Goal: Ask a question: Seek information or help from site administrators or community

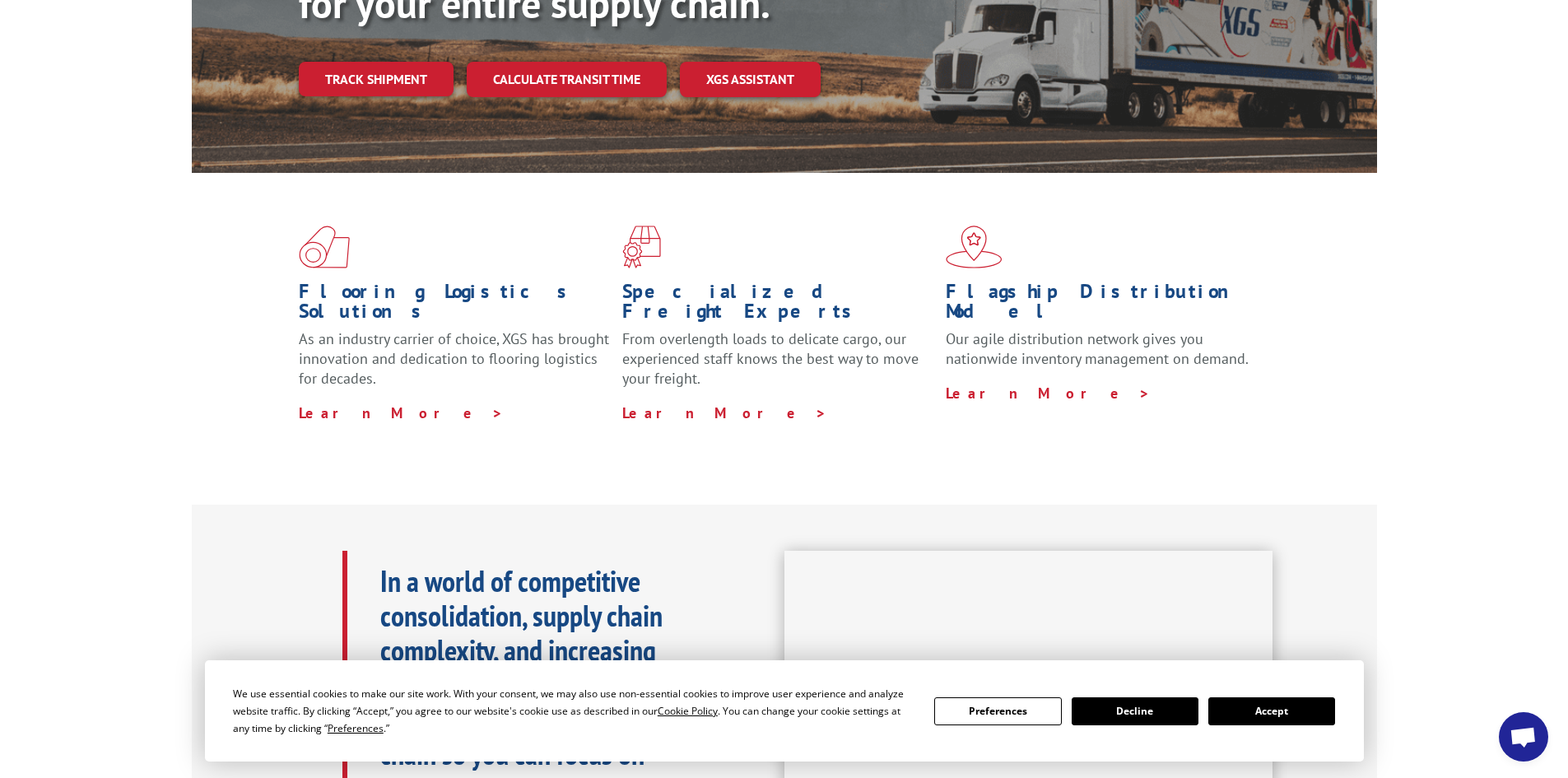
scroll to position [412, 0]
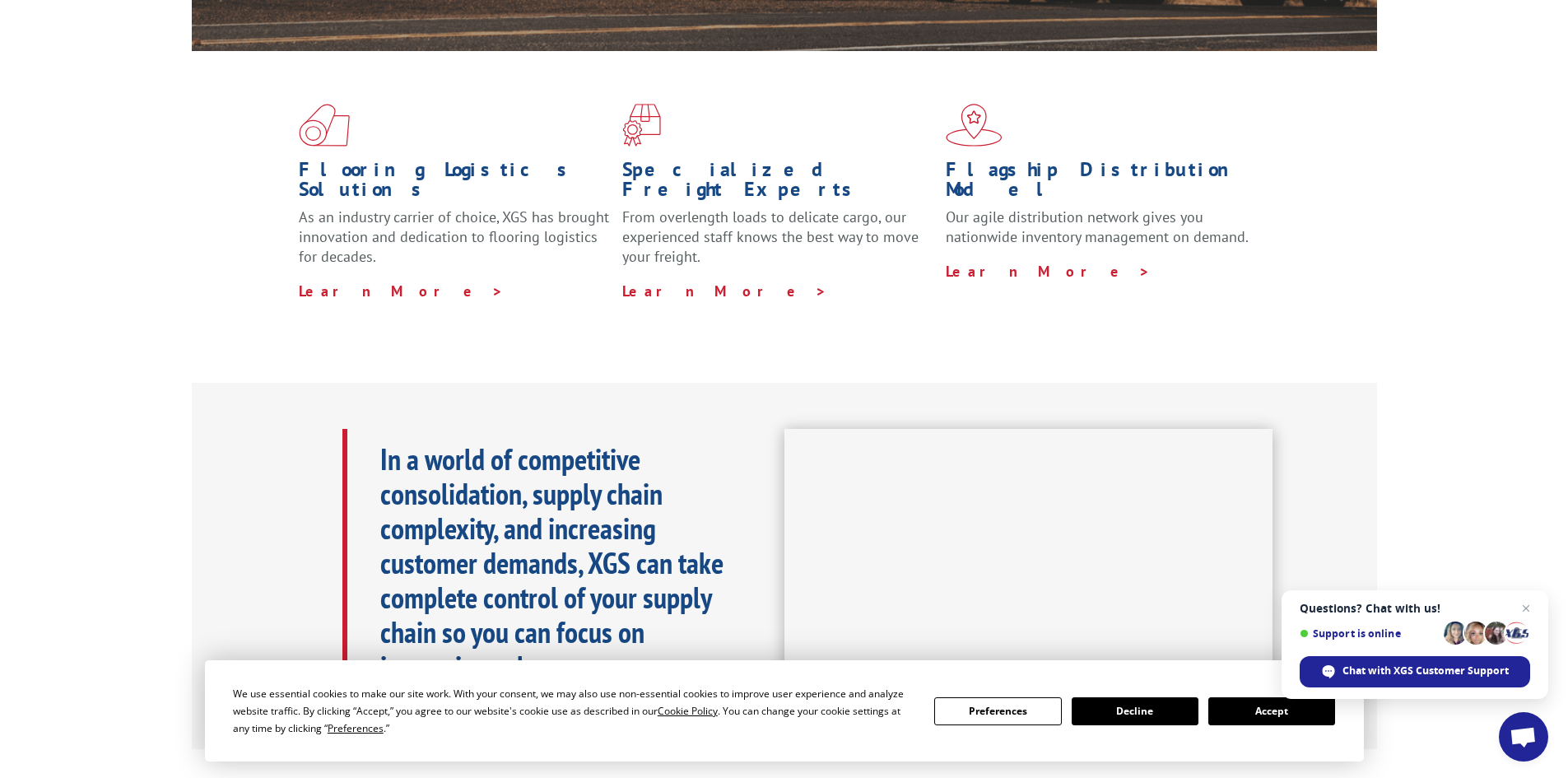
click at [1265, 716] on button "Accept" at bounding box center [1271, 711] width 127 height 28
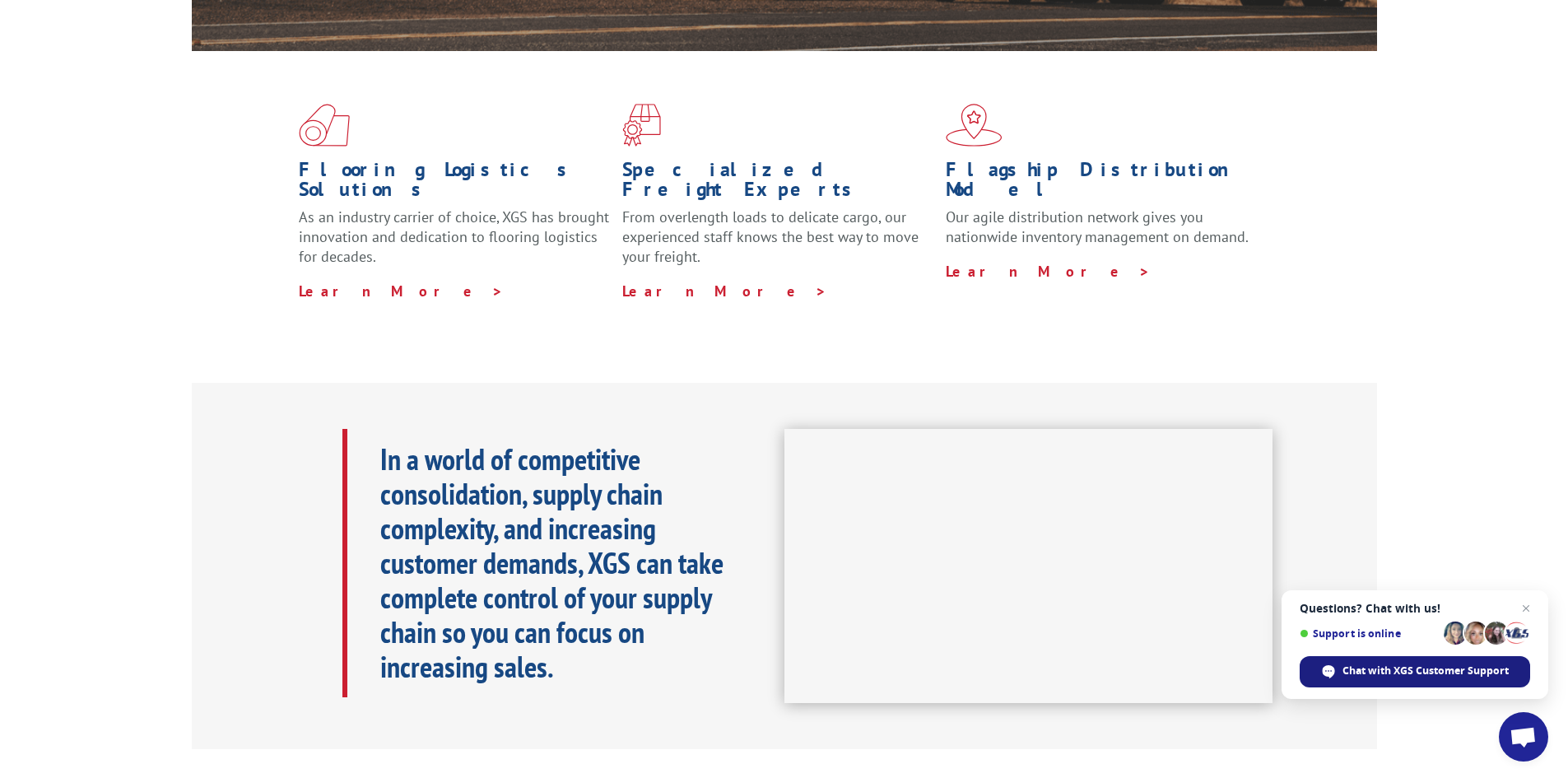
click at [1377, 676] on span "Chat with XGS Customer Support" at bounding box center [1426, 671] width 167 height 14
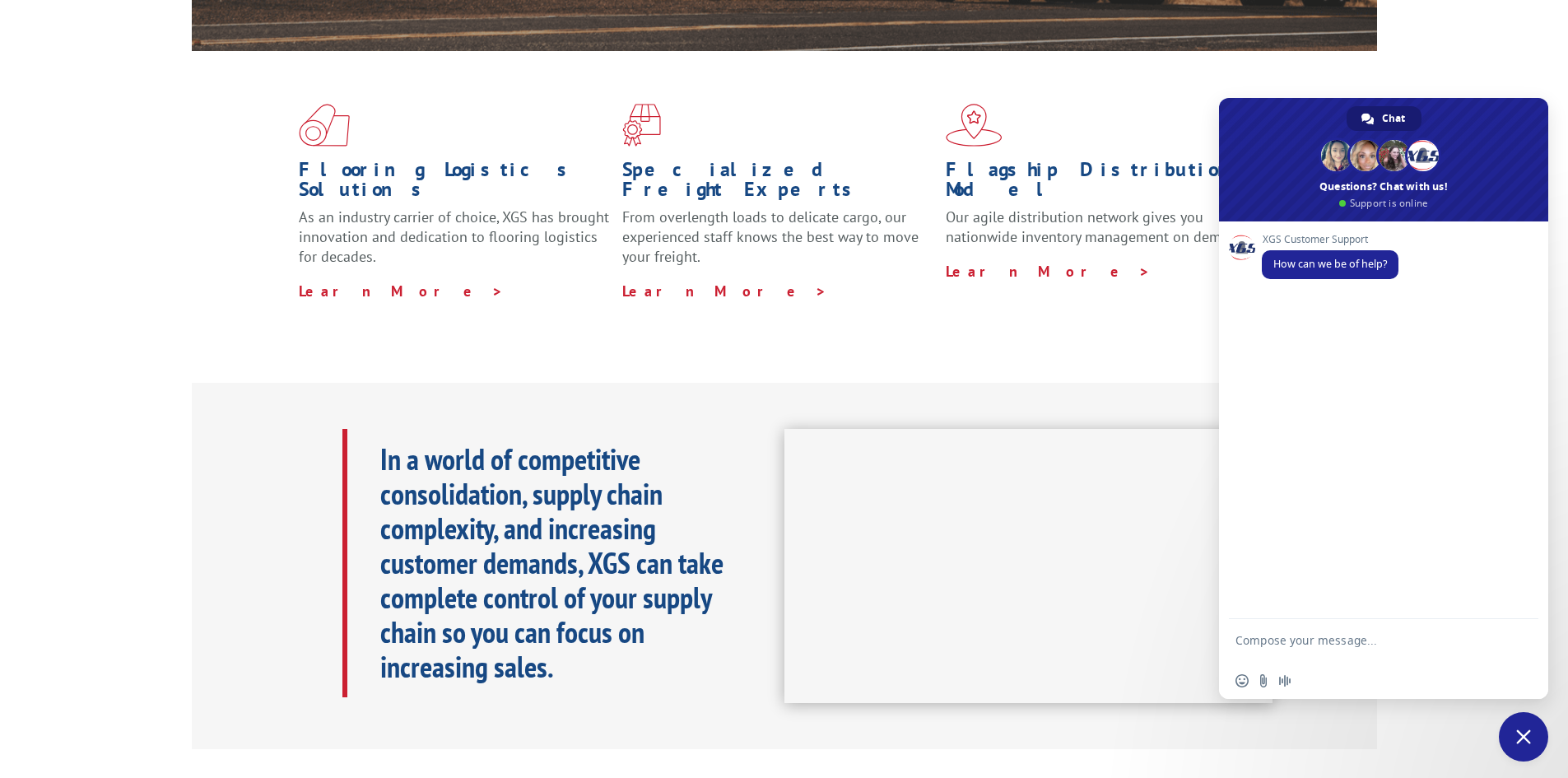
click at [1302, 644] on textarea "Compose your message..." at bounding box center [1366, 648] width 260 height 30
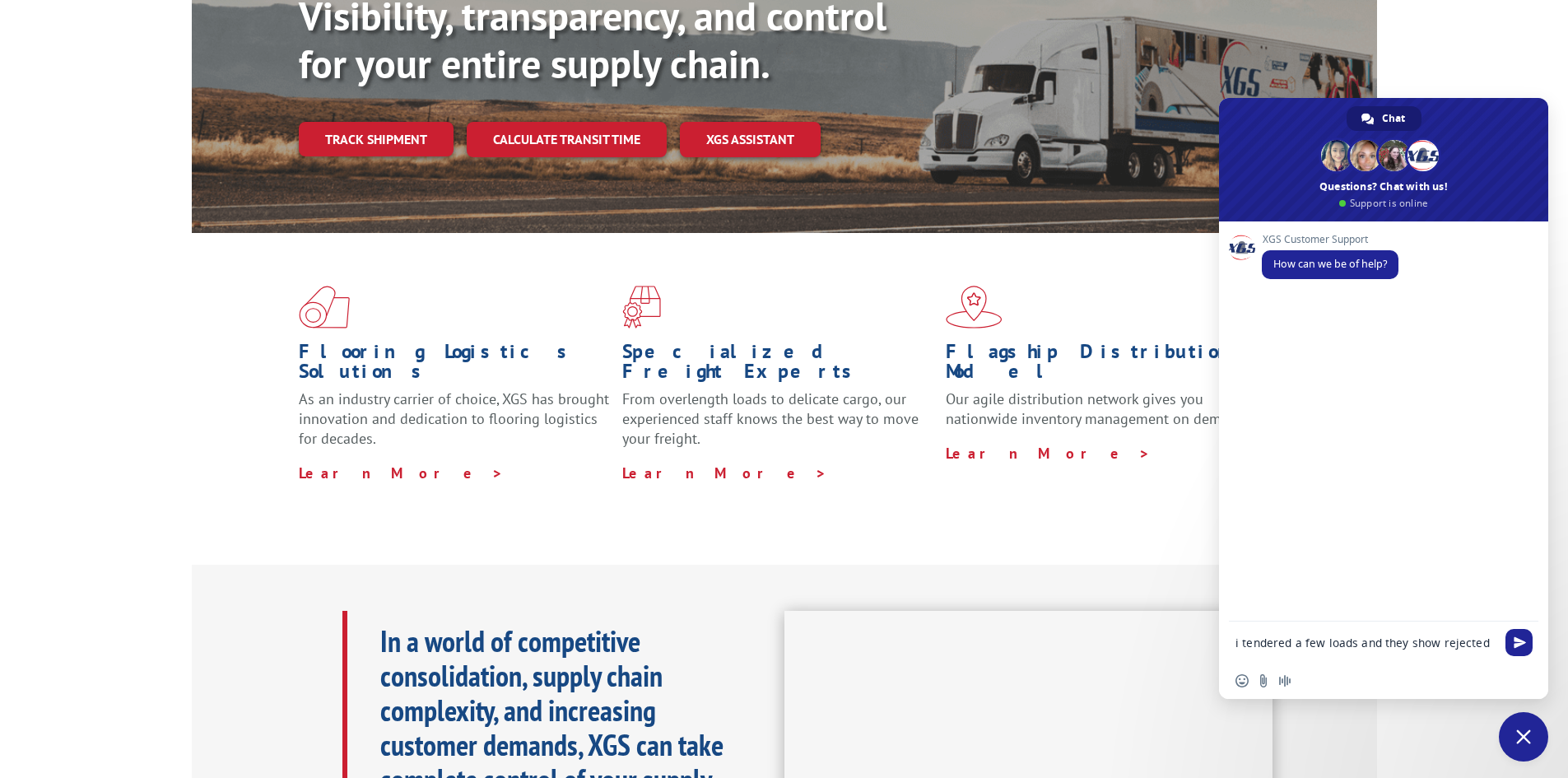
scroll to position [0, 0]
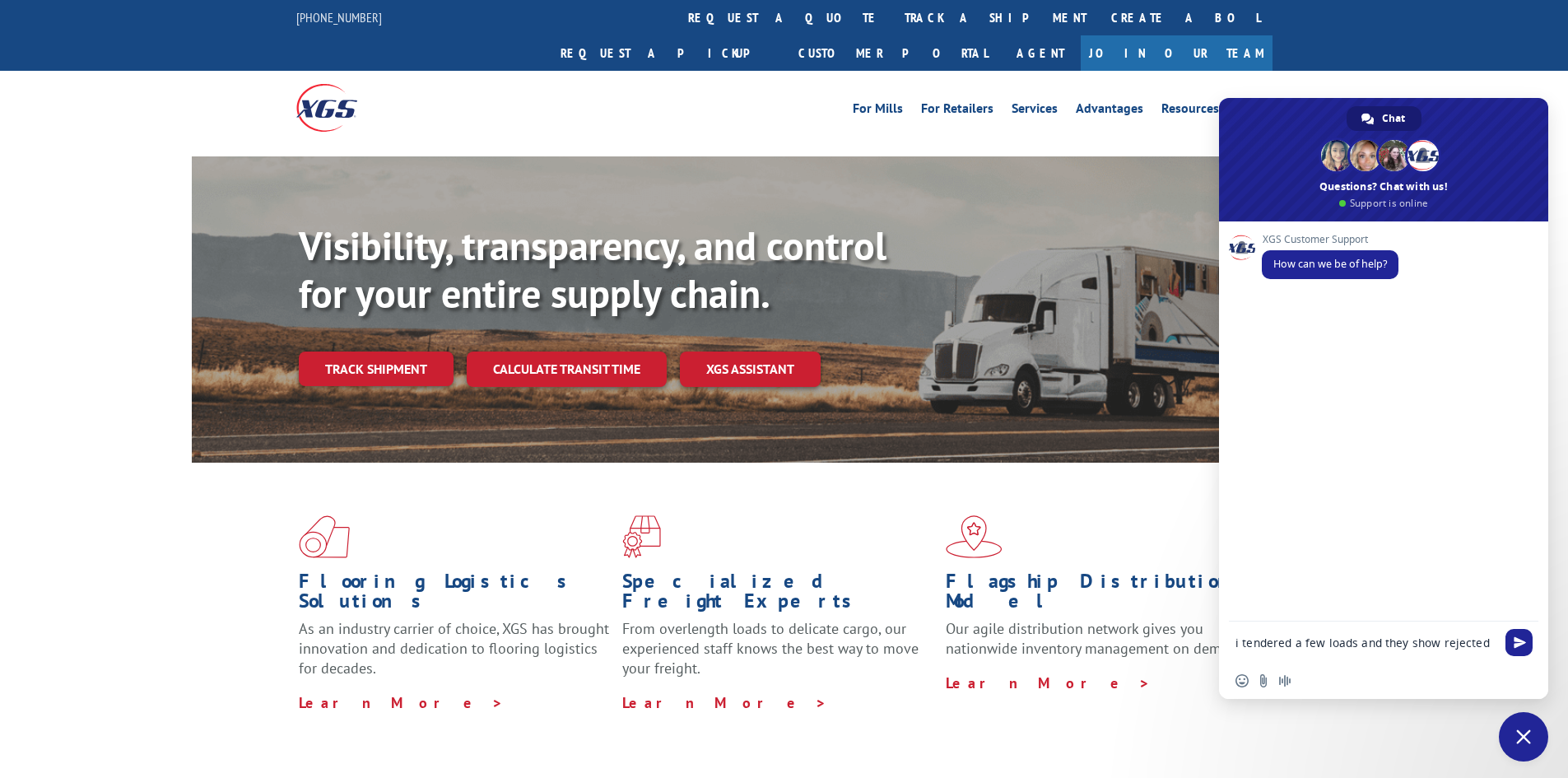
drag, startPoint x: 1300, startPoint y: 640, endPoint x: 1317, endPoint y: 639, distance: 17.0
click at [1317, 639] on textarea "i tendered a few loads and they show rejected" at bounding box center [1366, 643] width 260 height 14
click at [1299, 649] on form "i tendered a few loads and they show rejected" at bounding box center [1366, 644] width 260 height 44
drag, startPoint x: 1294, startPoint y: 643, endPoint x: 1323, endPoint y: 640, distance: 29.2
click at [1323, 640] on textarea "i tendered a few loads and they show rejected" at bounding box center [1366, 643] width 260 height 14
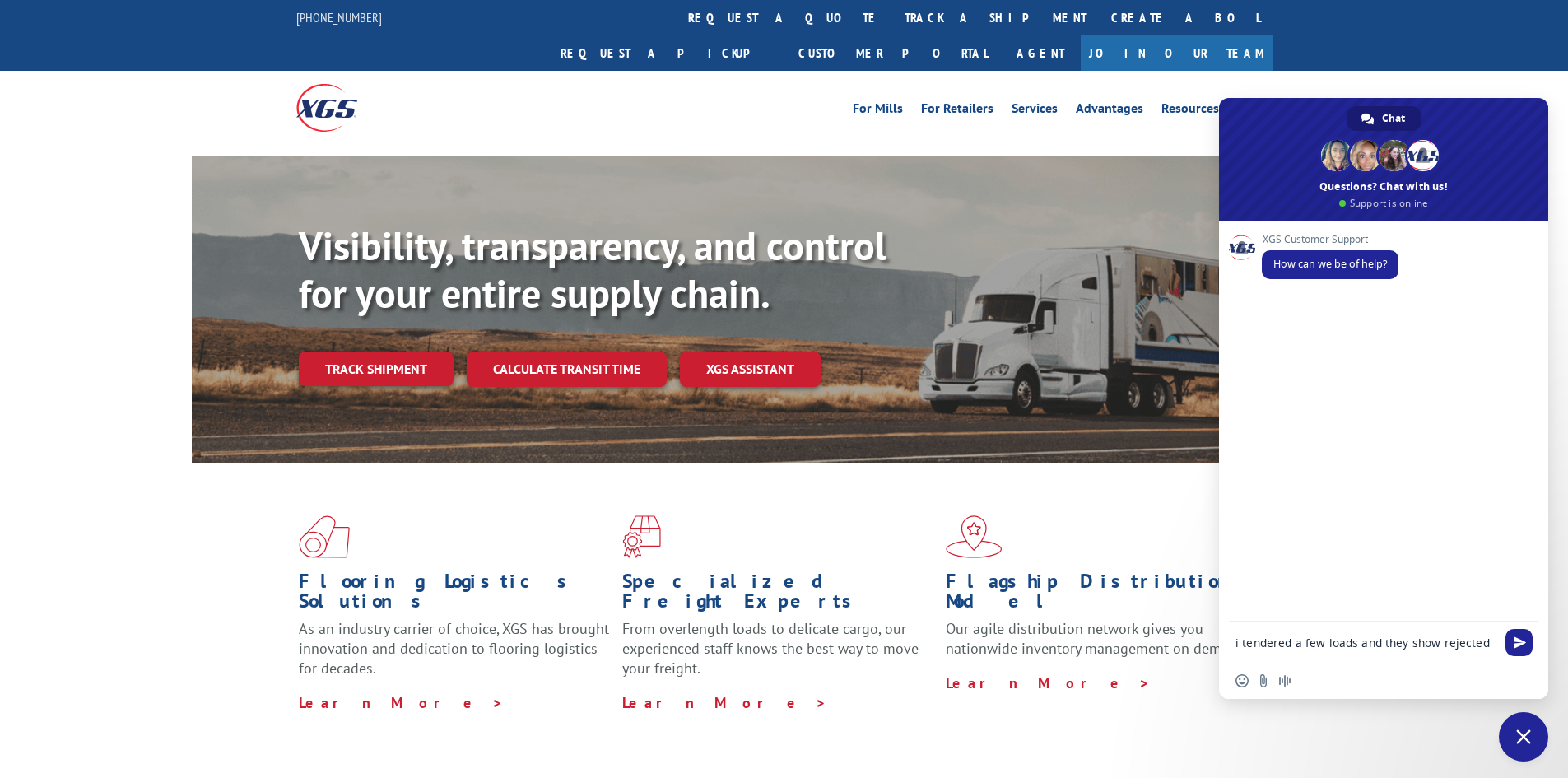
type textarea "i tendered 4 loads and they show rejected"
drag, startPoint x: 1465, startPoint y: 643, endPoint x: 1179, endPoint y: 657, distance: 286.3
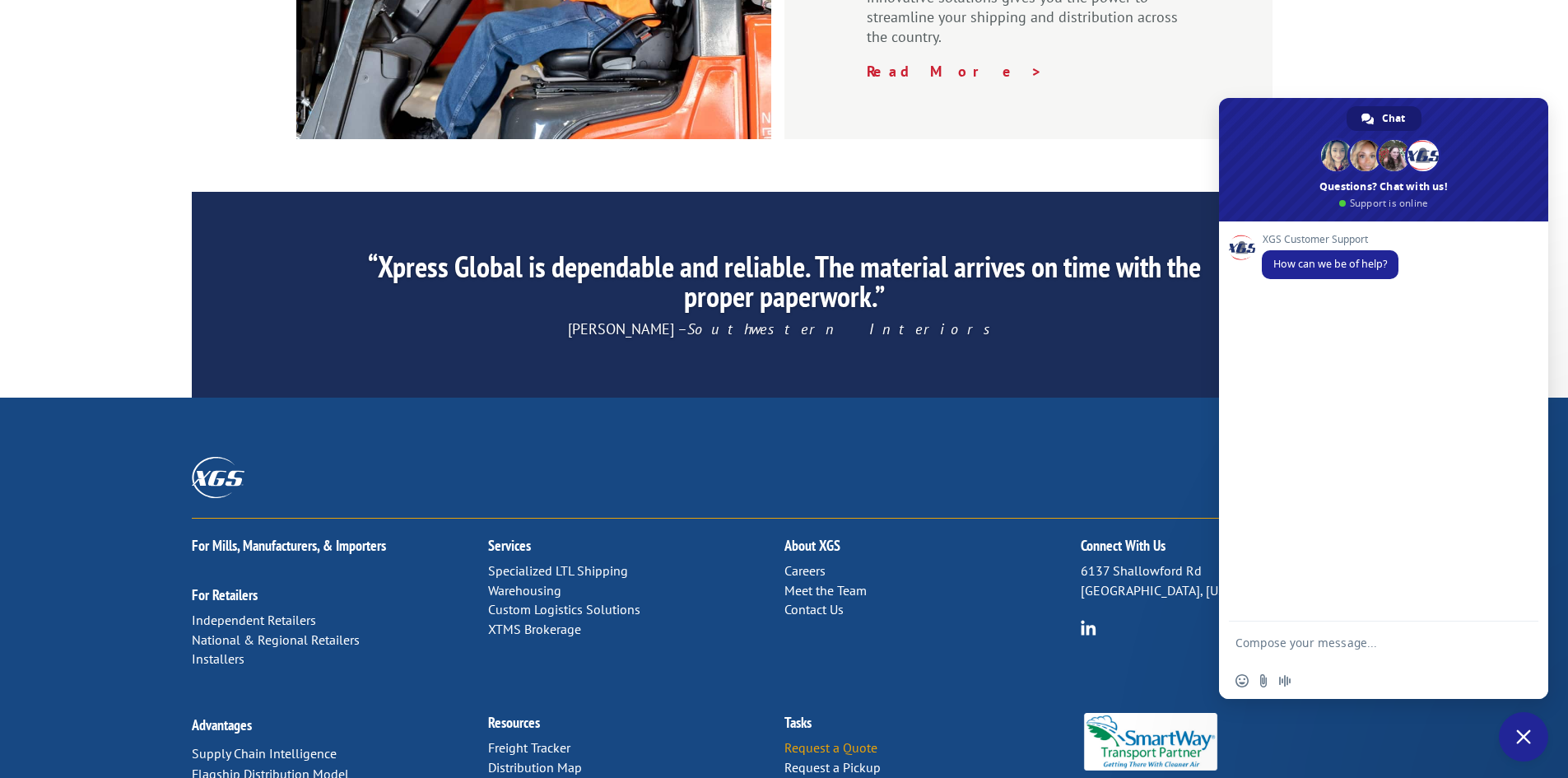
scroll to position [2481, 0]
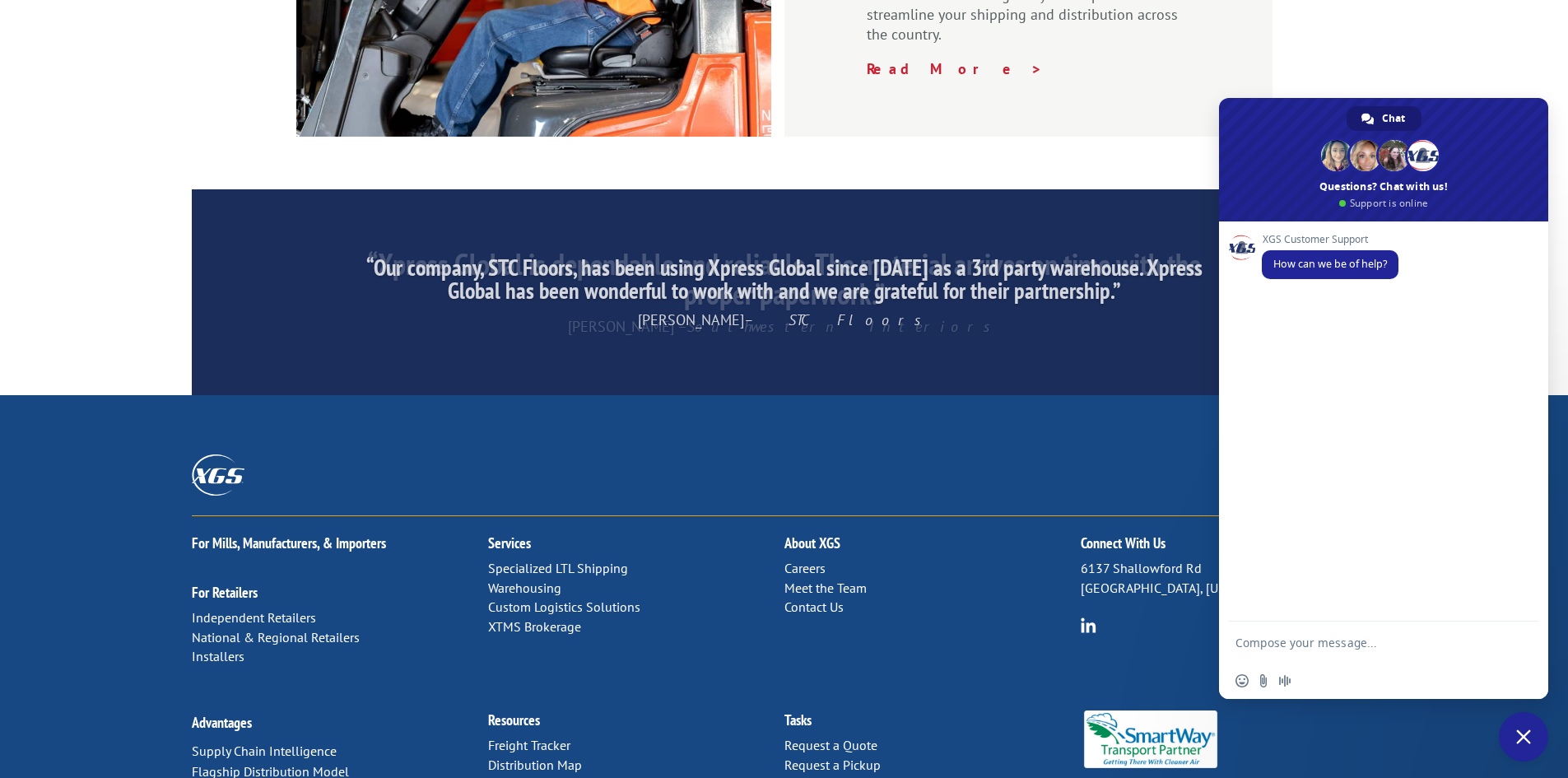
click at [1435, 190] on div ""XGS service in [GEOGRAPHIC_DATA] has been impeccable! XGS does a fantastic job…" at bounding box center [784, 292] width 1568 height 206
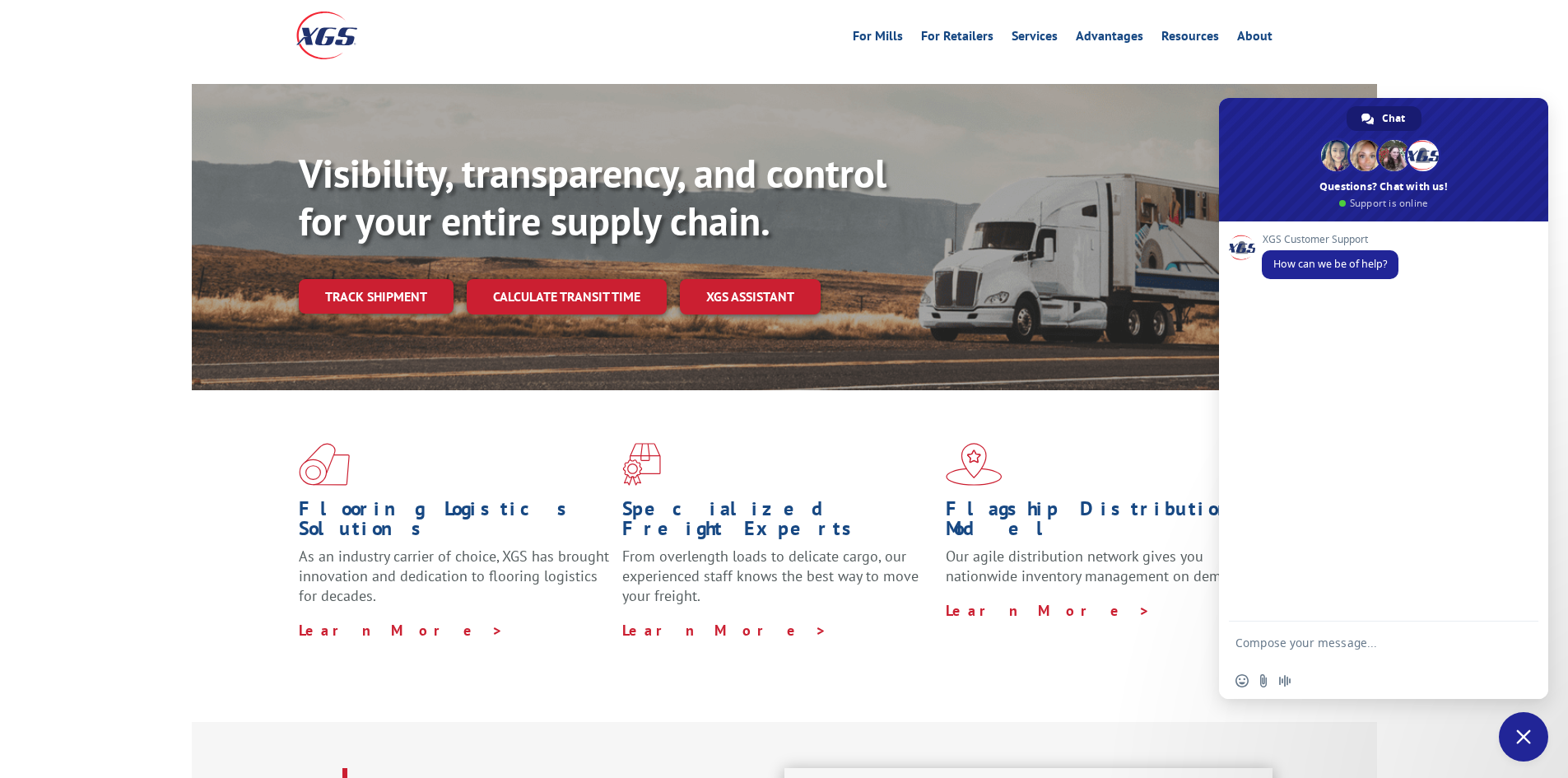
scroll to position [0, 0]
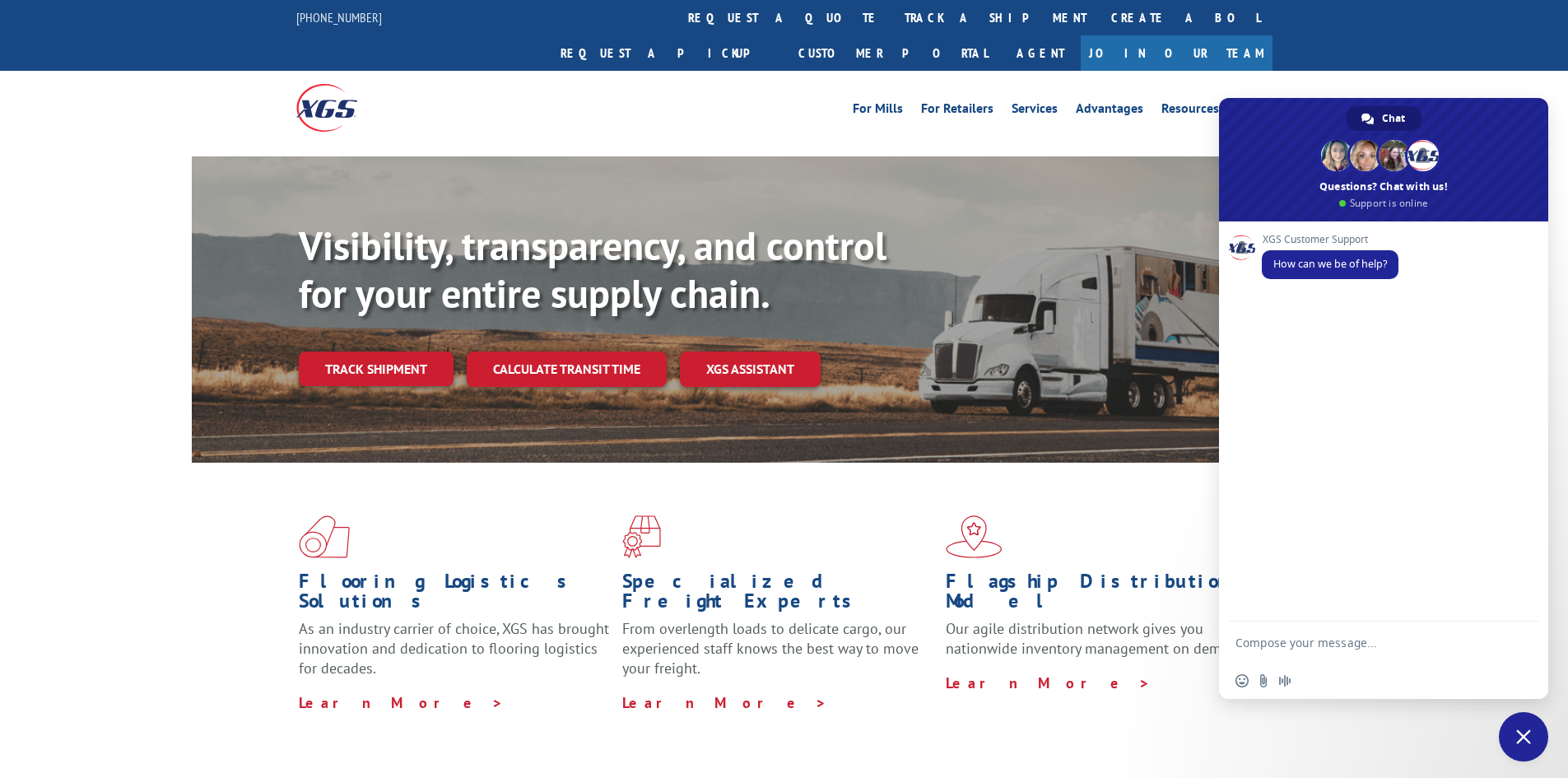
click at [1463, 71] on div "For [PERSON_NAME] For Retailers Services Advantages Resources About For [PERSON…" at bounding box center [784, 107] width 1568 height 73
